Goal: Task Accomplishment & Management: Complete application form

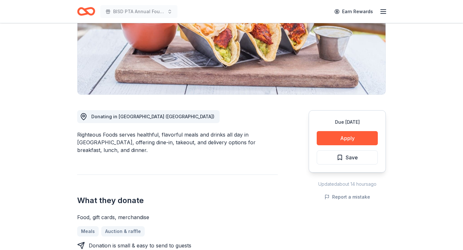
scroll to position [134, 0]
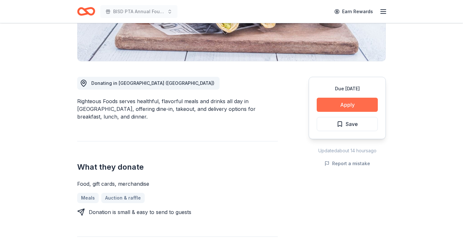
click at [335, 106] on button "Apply" at bounding box center [347, 105] width 61 height 14
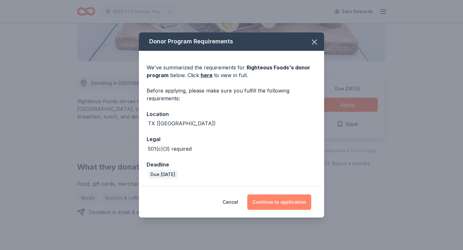
click at [296, 202] on button "Continue to application" at bounding box center [279, 202] width 64 height 15
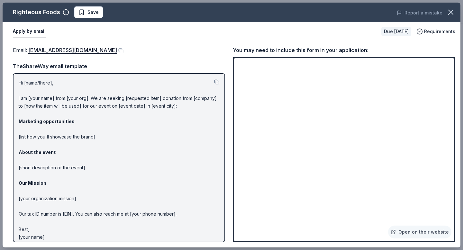
click at [77, 136] on p "Hi [name/there], I am [your name] from [your org]. We are seeking [requested it…" at bounding box center [119, 160] width 201 height 162
click at [435, 231] on link "Open on their website" at bounding box center [419, 232] width 63 height 13
click at [451, 14] on icon "button" at bounding box center [450, 12] width 9 height 9
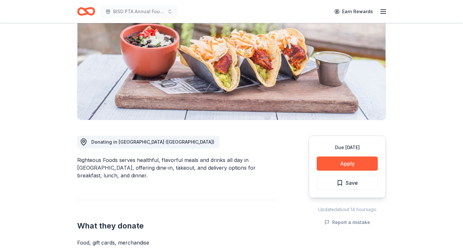
scroll to position [0, 0]
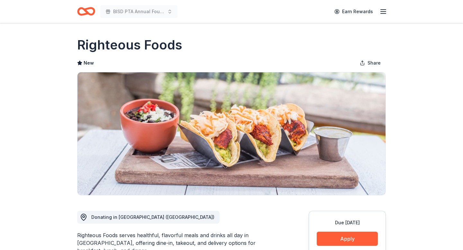
click at [378, 12] on div "Earn Rewards" at bounding box center [359, 11] width 57 height 15
click at [381, 12] on icon "button" at bounding box center [384, 12] width 8 height 8
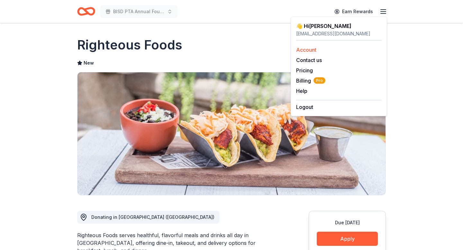
click at [312, 49] on link "Account" at bounding box center [306, 50] width 20 height 6
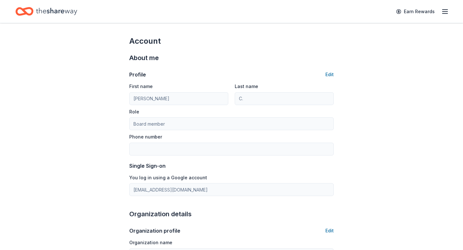
click at [32, 9] on icon "Home" at bounding box center [28, 11] width 10 height 6
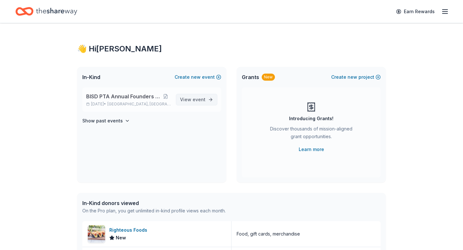
click at [197, 101] on span "event" at bounding box center [199, 99] width 13 height 5
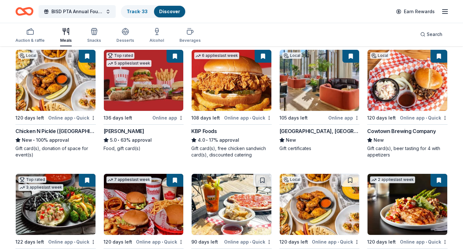
scroll to position [108, 0]
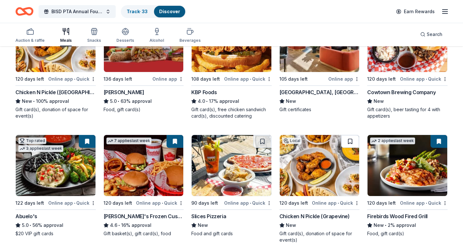
click at [351, 141] on button at bounding box center [350, 141] width 18 height 13
click at [350, 142] on button at bounding box center [351, 141] width 17 height 13
click at [317, 215] on div "Chicken N Pickle (Grapevine)" at bounding box center [314, 217] width 70 height 8
click at [337, 199] on div "Online app • Quick" at bounding box center [336, 203] width 48 height 8
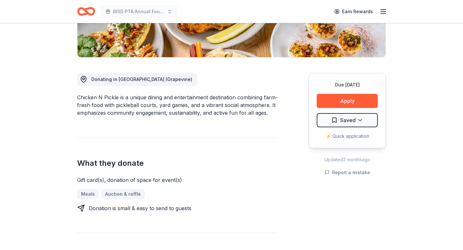
scroll to position [141, 0]
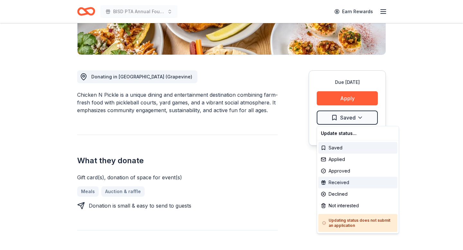
click at [344, 182] on div "Received" at bounding box center [357, 183] width 79 height 12
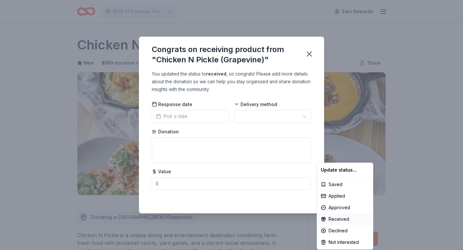
scroll to position [0, 0]
click at [199, 117] on html "BISD PTA Annual Founders Day Gala Earn Rewards Due [DATE] Share Chicken N Pickl…" at bounding box center [231, 125] width 463 height 250
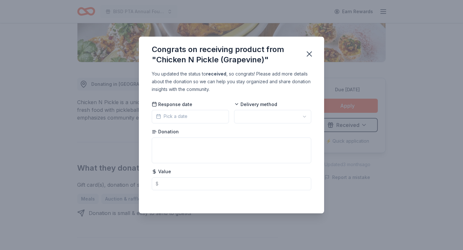
click at [158, 117] on icon "button" at bounding box center [158, 116] width 5 height 5
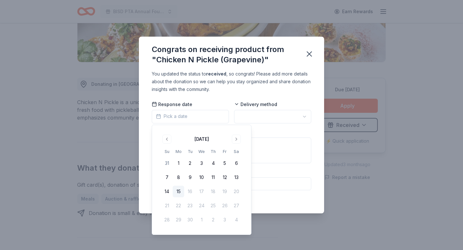
click at [179, 194] on button "15" at bounding box center [179, 192] width 12 height 12
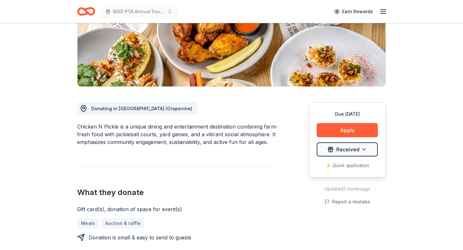
scroll to position [112, 0]
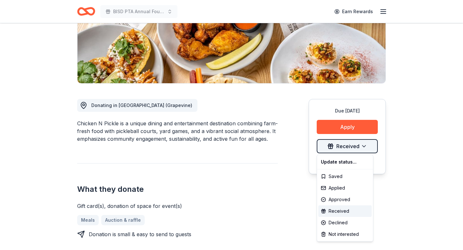
click at [364, 138] on html "BISD PTA Annual Founders Day Gala Earn Rewards Due [DATE] Share Chicken N Pickl…" at bounding box center [231, 13] width 463 height 250
click at [343, 208] on div "Received" at bounding box center [344, 212] width 53 height 12
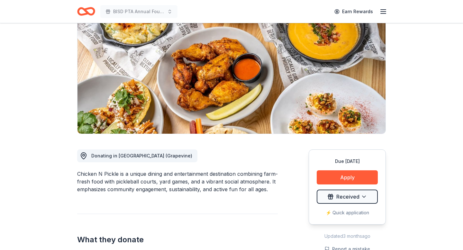
scroll to position [0, 0]
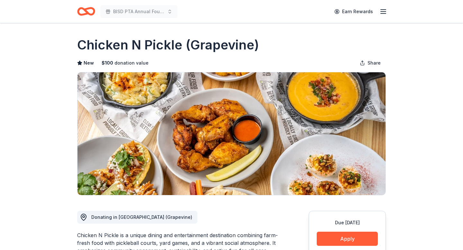
click at [86, 11] on icon "Home" at bounding box center [89, 11] width 10 height 6
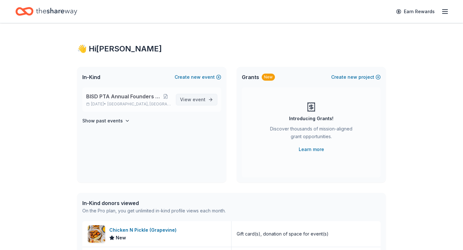
click at [190, 100] on span "View event" at bounding box center [192, 100] width 25 height 8
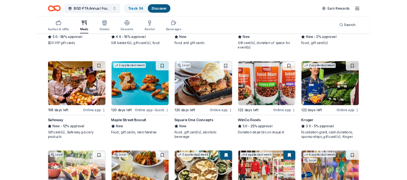
scroll to position [291, 0]
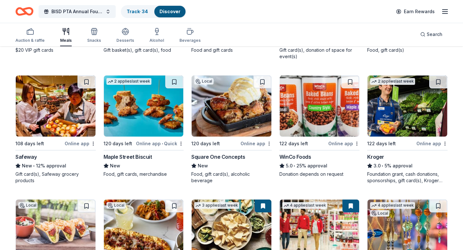
click at [141, 145] on div "Online app • Quick" at bounding box center [160, 144] width 48 height 8
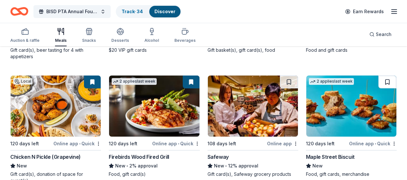
click at [394, 82] on button at bounding box center [387, 82] width 18 height 13
click at [386, 83] on button at bounding box center [388, 82] width 17 height 13
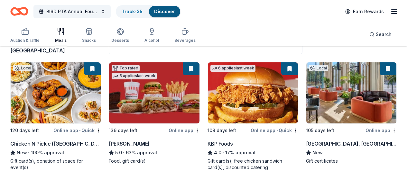
scroll to position [0, 0]
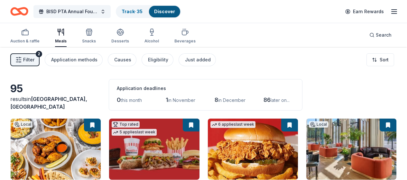
click at [39, 70] on div "Filter 2 Application methods Causes Eligibility Just added Sort" at bounding box center [203, 60] width 407 height 26
click at [35, 64] on button "Filter 2" at bounding box center [24, 59] width 29 height 13
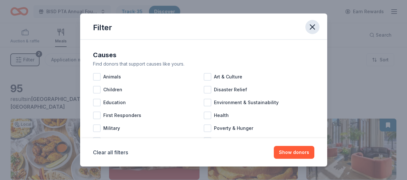
click at [313, 28] on icon "button" at bounding box center [312, 27] width 5 height 5
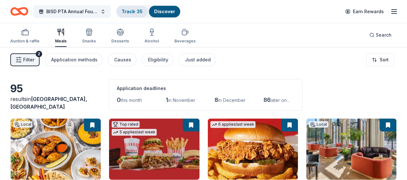
click at [133, 14] on div "Track · 35" at bounding box center [131, 12] width 31 height 12
click at [166, 9] on link "Discover" at bounding box center [164, 11] width 21 height 5
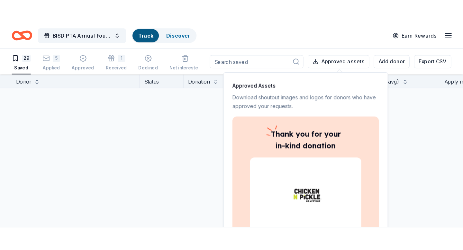
scroll to position [0, 0]
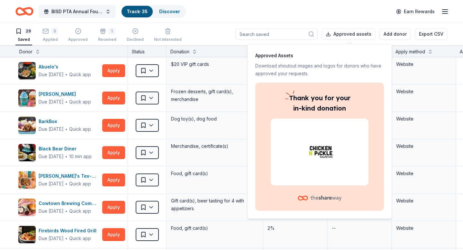
click at [218, 34] on div "29 Saved 5 Applied Approved 1 Received Declined Not interested Approved assets …" at bounding box center [231, 34] width 432 height 23
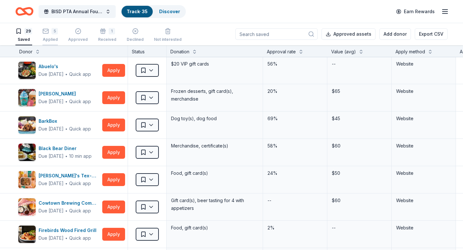
click at [48, 36] on div "5 Applied" at bounding box center [49, 35] width 15 height 14
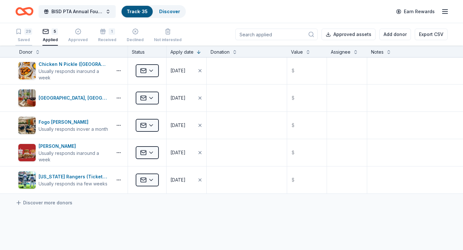
click at [25, 34] on div "29" at bounding box center [28, 31] width 8 height 6
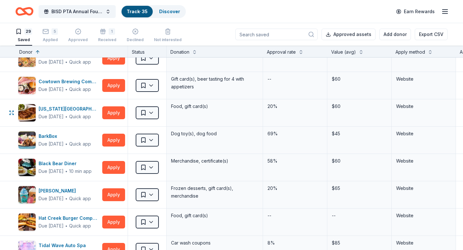
scroll to position [370, 0]
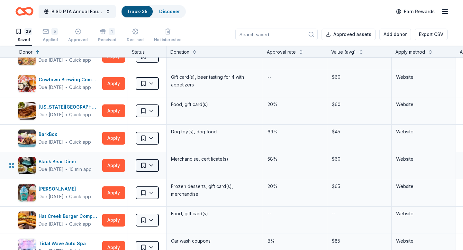
click at [153, 166] on html "100% BISD PTA Annual Founders Day Gala Track · 35 Discover Earn Rewards 29 Save…" at bounding box center [231, 125] width 463 height 250
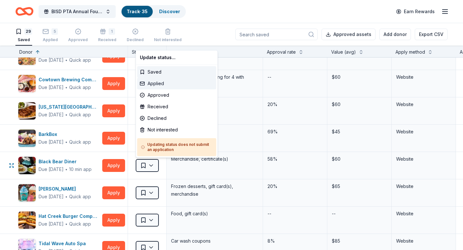
click at [156, 83] on div "Applied" at bounding box center [176, 84] width 79 height 12
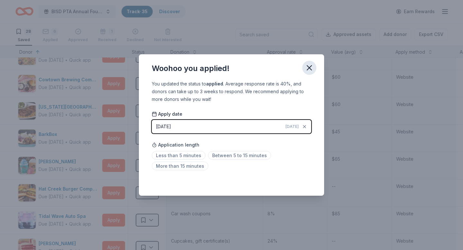
click at [309, 69] on icon "button" at bounding box center [309, 67] width 9 height 9
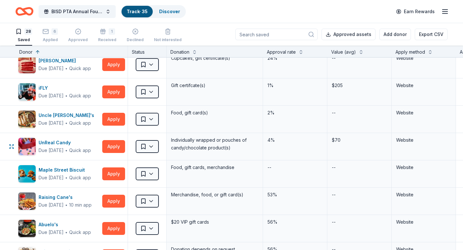
scroll to position [583, 0]
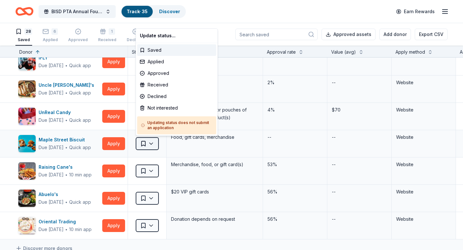
click at [155, 141] on html "100% BISD PTA Annual Founders Day Gala Track · 35 Discover Earn Rewards 28 Save…" at bounding box center [231, 125] width 463 height 250
click at [159, 60] on div "Applied" at bounding box center [176, 62] width 79 height 12
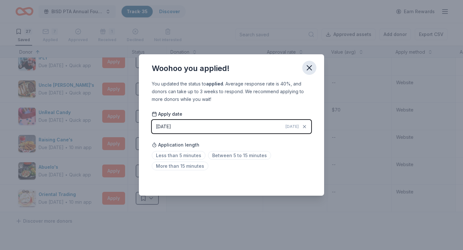
click at [310, 67] on icon "button" at bounding box center [309, 67] width 9 height 9
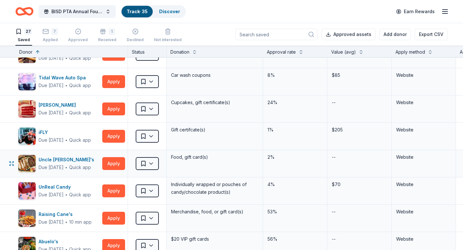
scroll to position [508, 0]
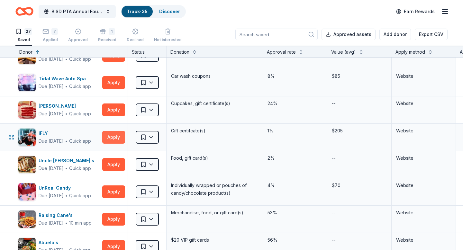
click at [116, 139] on button "Apply" at bounding box center [113, 137] width 23 height 13
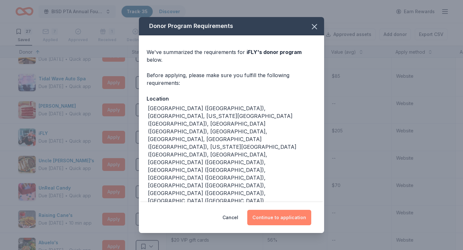
click at [282, 210] on button "Continue to application" at bounding box center [279, 217] width 64 height 15
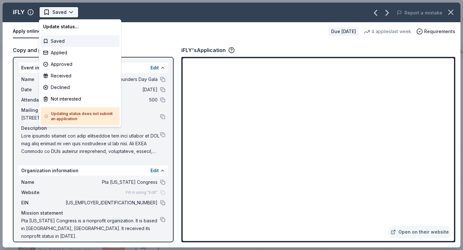
click at [68, 13] on html "100% BISD PTA Annual Founders Day Gala Track · 35 Discover Earn Rewards 27 Save…" at bounding box center [231, 125] width 463 height 250
click at [60, 50] on div "Applied" at bounding box center [80, 53] width 79 height 12
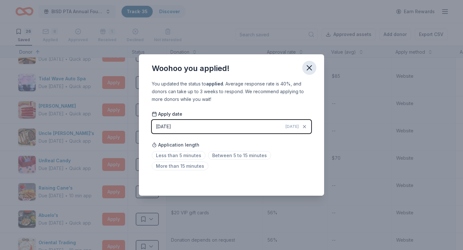
click at [312, 67] on icon "button" at bounding box center [309, 67] width 9 height 9
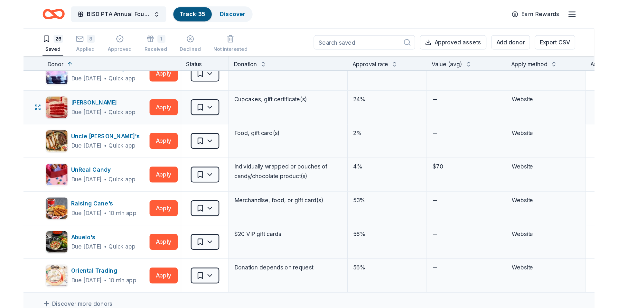
scroll to position [533, 0]
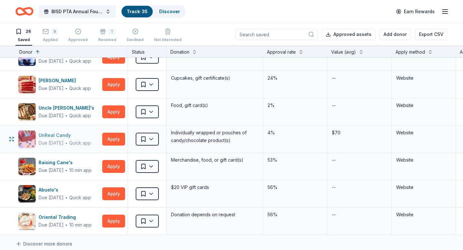
click at [55, 137] on div "UnReal Candy" at bounding box center [65, 136] width 52 height 8
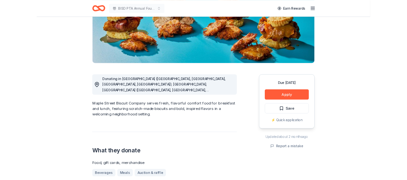
scroll to position [43, 0]
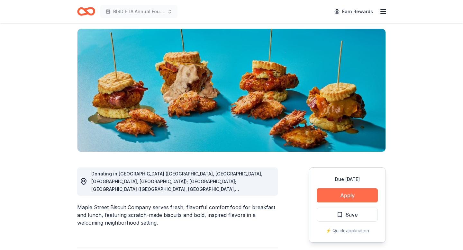
click at [350, 195] on button "Apply" at bounding box center [347, 195] width 61 height 14
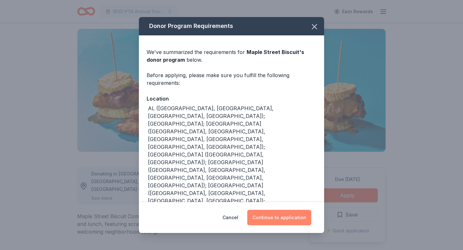
click at [287, 214] on button "Continue to application" at bounding box center [279, 217] width 64 height 15
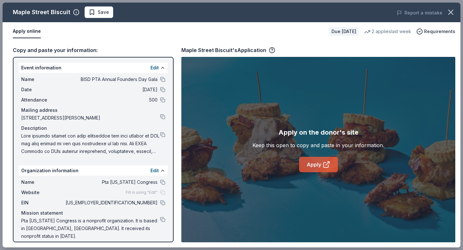
click at [317, 168] on link "Apply" at bounding box center [318, 164] width 39 height 15
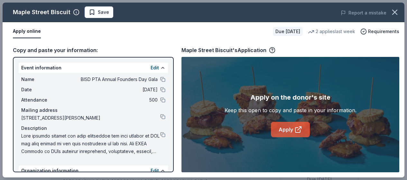
click at [299, 129] on icon at bounding box center [298, 130] width 8 height 8
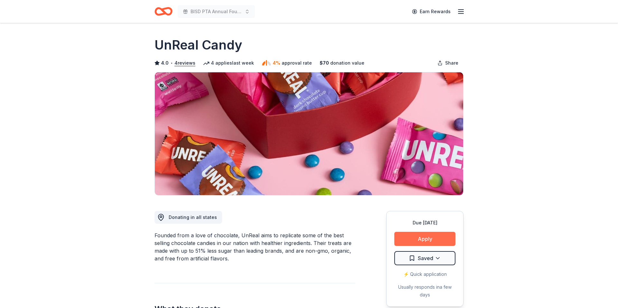
click at [435, 237] on button "Apply" at bounding box center [424, 239] width 61 height 14
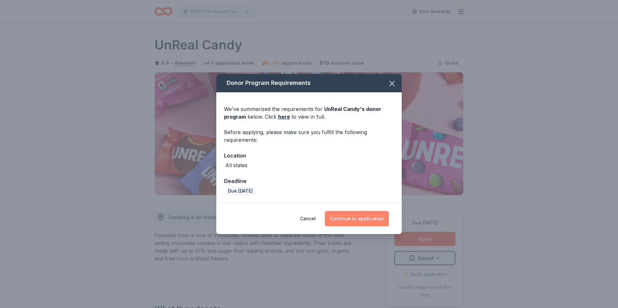
click at [360, 219] on button "Continue to application" at bounding box center [357, 218] width 64 height 15
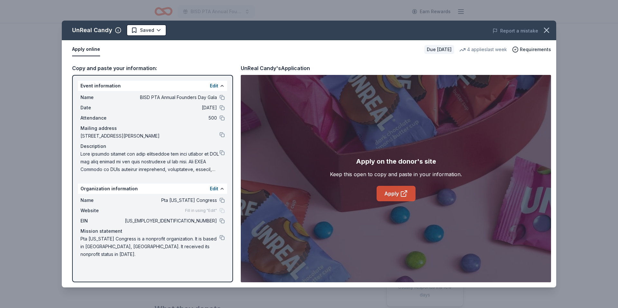
click at [394, 196] on link "Apply" at bounding box center [395, 193] width 39 height 15
click at [401, 190] on icon at bounding box center [404, 194] width 8 height 8
click at [463, 29] on icon "button" at bounding box center [546, 30] width 9 height 9
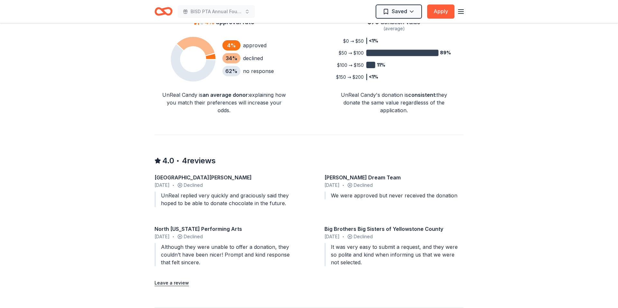
scroll to position [450, 0]
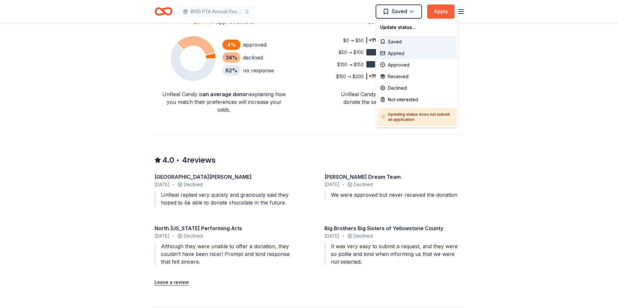
click at [395, 53] on div "Applied" at bounding box center [416, 54] width 79 height 12
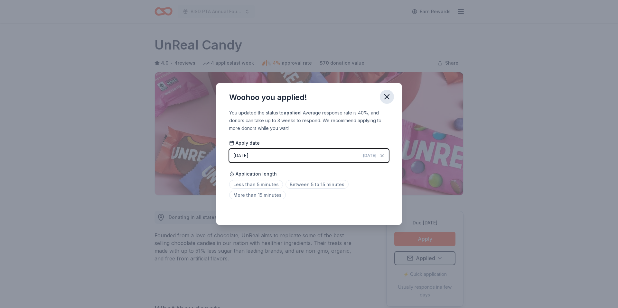
click at [386, 97] on icon "button" at bounding box center [386, 97] width 5 height 5
